Goal: Information Seeking & Learning: Find specific page/section

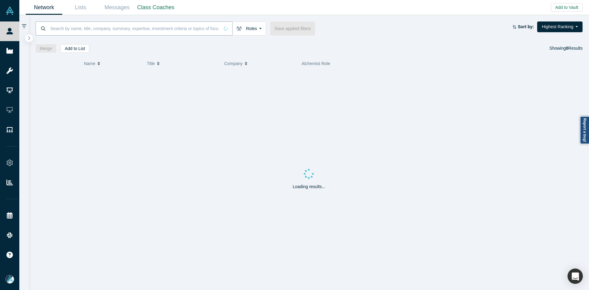
click at [108, 29] on input at bounding box center [135, 28] width 170 height 14
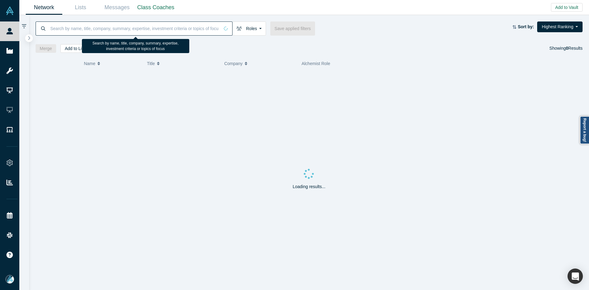
paste input "Betty Lala"
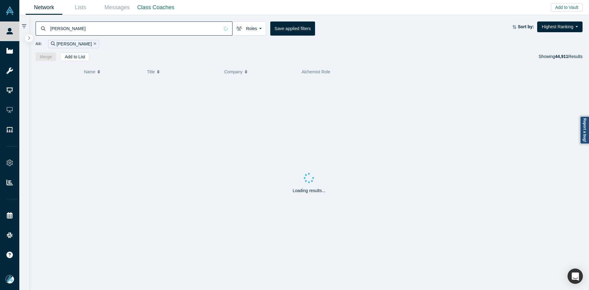
type input "Betty Lala"
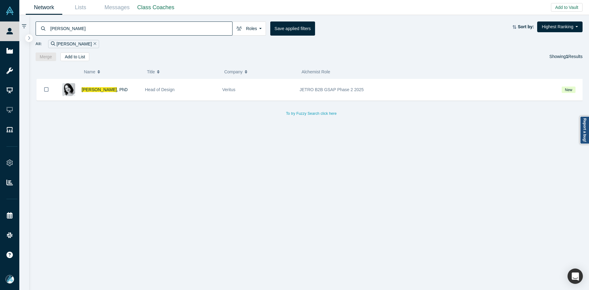
drag, startPoint x: 189, startPoint y: 139, endPoint x: 180, endPoint y: 124, distance: 17.9
click at [189, 139] on div "Betty Lala , PhD Head of Design Veritus JETRO B2B GSAP Phase 2 2025 New To try …" at bounding box center [312, 187] width 552 height 216
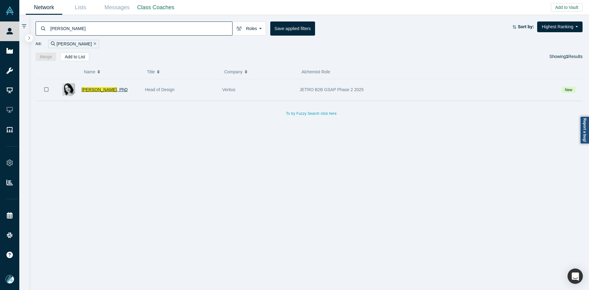
click at [95, 92] on span "Betty Lala" at bounding box center [99, 89] width 35 height 5
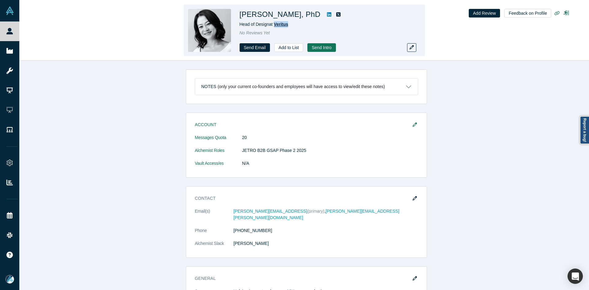
drag, startPoint x: 295, startPoint y: 24, endPoint x: 275, endPoint y: 26, distance: 20.3
click at [275, 26] on div "Head of Design at Veritus" at bounding box center [325, 24] width 172 height 6
copy span "Veritus"
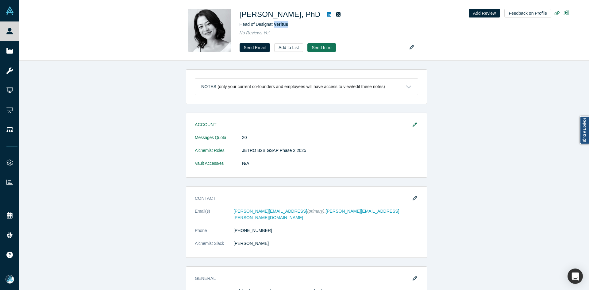
copy span "Veritus"
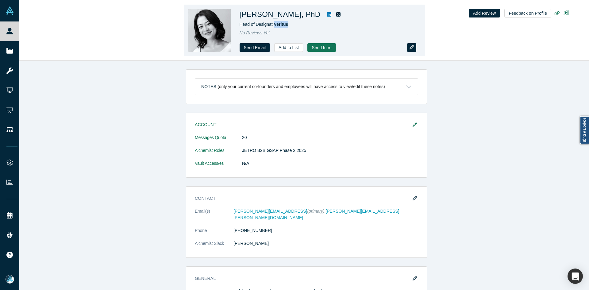
click at [408, 48] on button "button" at bounding box center [411, 47] width 9 height 9
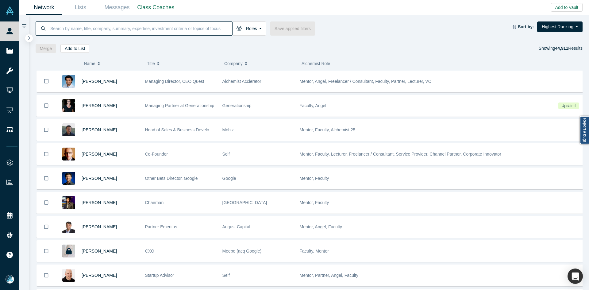
click at [143, 34] on input at bounding box center [141, 28] width 182 height 14
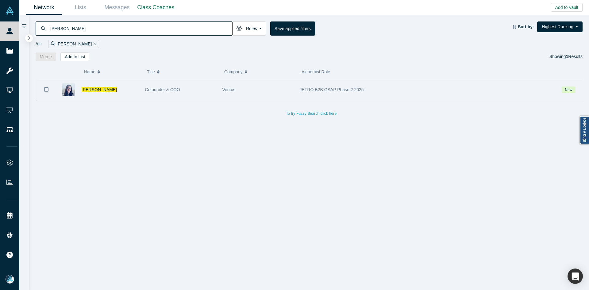
type input "anh ngo"
click at [97, 86] on div "Anh Ngo" at bounding box center [110, 89] width 57 height 21
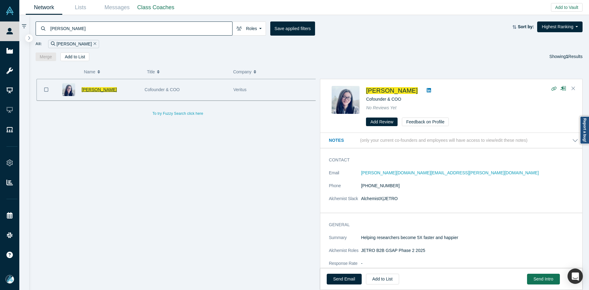
click at [96, 88] on span "Anh Ngo" at bounding box center [99, 89] width 35 height 5
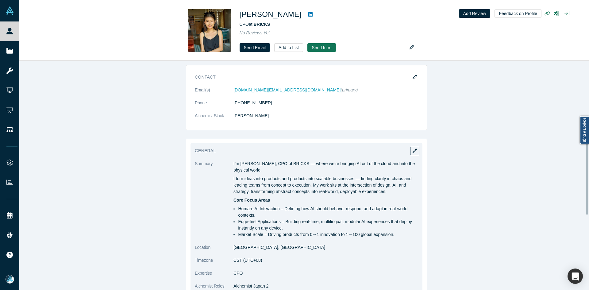
scroll to position [153, 0]
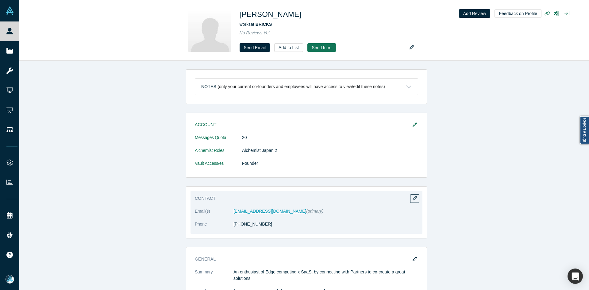
drag, startPoint x: 261, startPoint y: 214, endPoint x: 244, endPoint y: 211, distance: 17.7
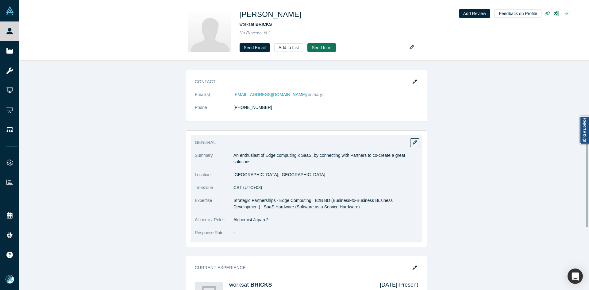
scroll to position [123, 0]
